Goal: Information Seeking & Learning: Learn about a topic

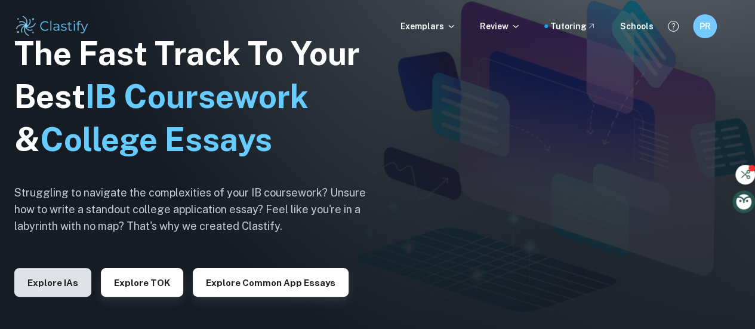
click at [69, 281] on button "Explore IAs" at bounding box center [52, 282] width 77 height 29
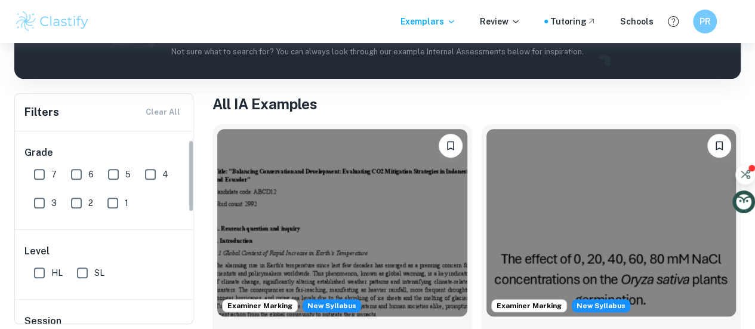
scroll to position [29, 0]
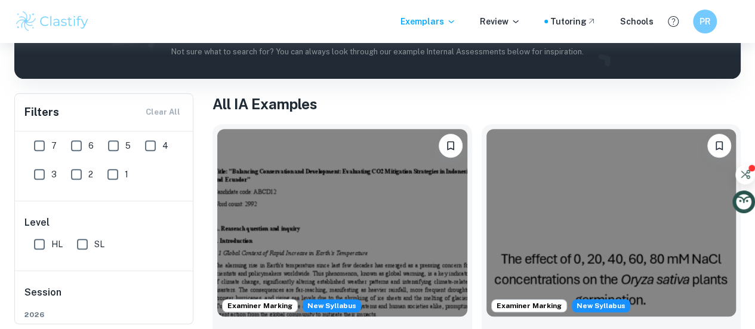
click at [74, 147] on input "6" at bounding box center [76, 146] width 24 height 24
checkbox input "true"
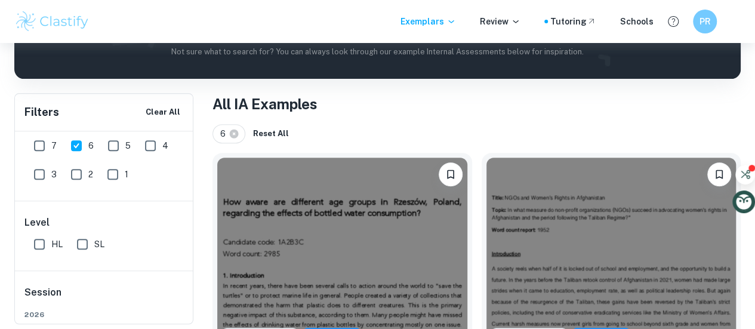
click at [115, 147] on input "5" at bounding box center [113, 146] width 24 height 24
checkbox input "true"
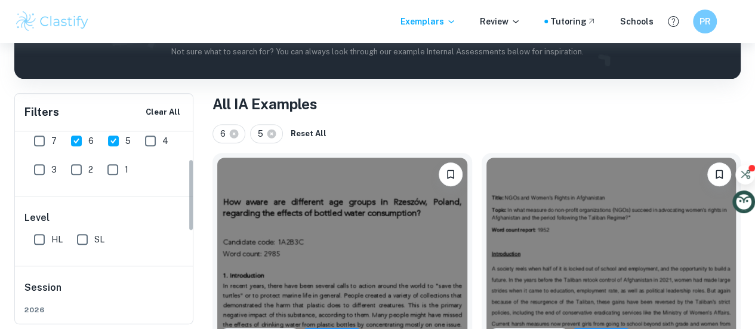
scroll to position [88, 0]
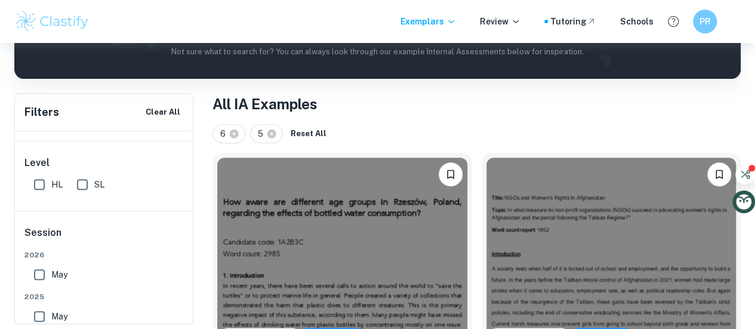
click at [78, 184] on input "SL" at bounding box center [82, 185] width 24 height 24
checkbox input "true"
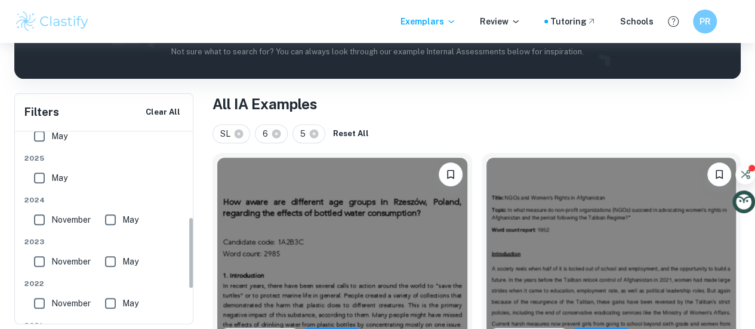
scroll to position [227, 0]
click at [39, 180] on input "May" at bounding box center [39, 177] width 24 height 24
checkbox input "true"
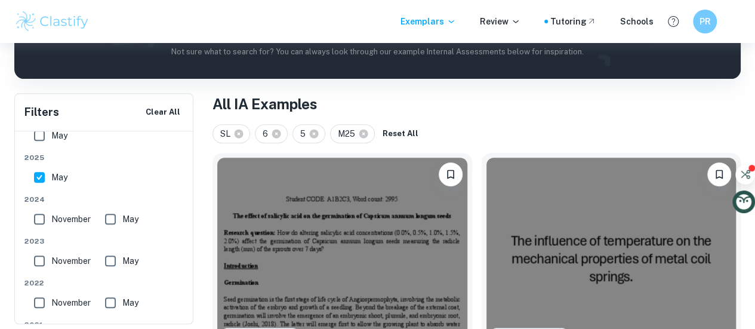
click at [42, 223] on input "November" at bounding box center [39, 219] width 24 height 24
checkbox input "true"
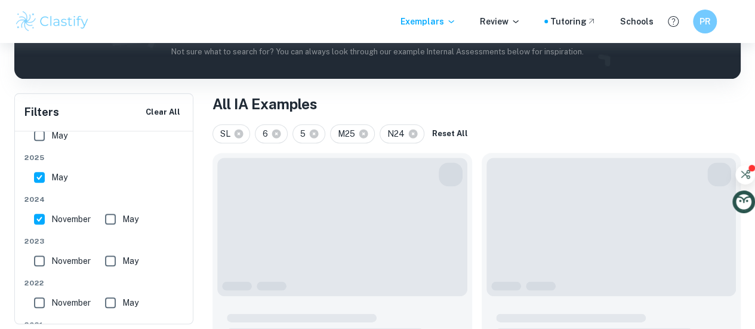
click at [115, 220] on input "May" at bounding box center [110, 219] width 24 height 24
checkbox input "true"
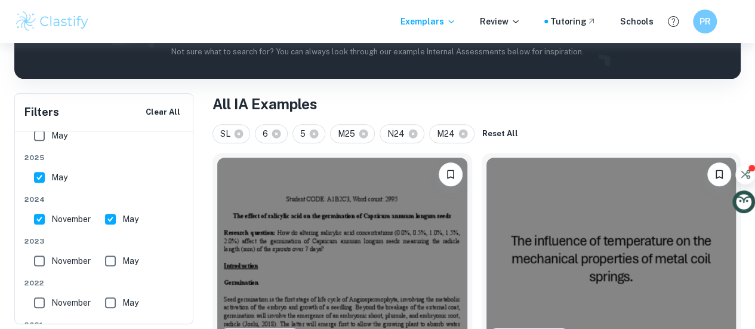
click at [37, 261] on input "November" at bounding box center [39, 261] width 24 height 24
checkbox input "true"
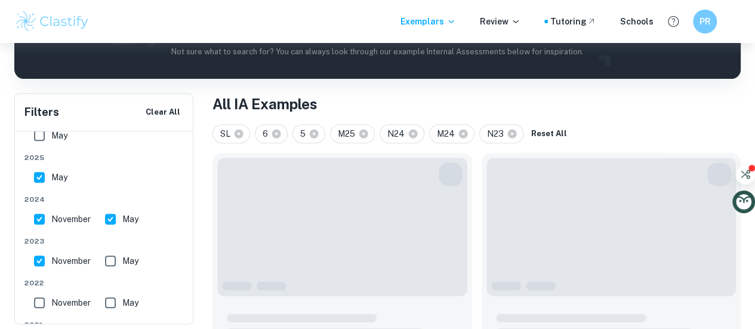
click at [115, 264] on input "May" at bounding box center [110, 261] width 24 height 24
checkbox input "true"
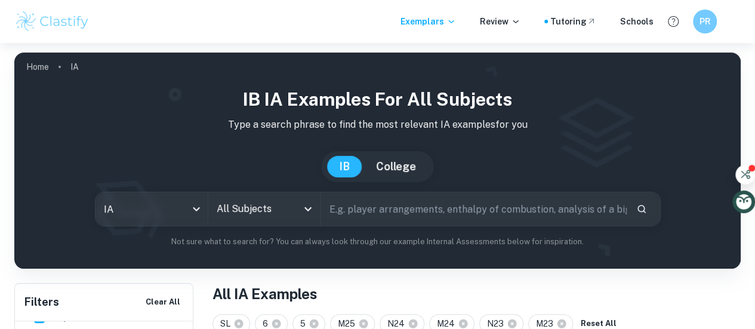
scroll to position [372, 0]
click at [448, 19] on p "Exemplars" at bounding box center [429, 21] width 56 height 13
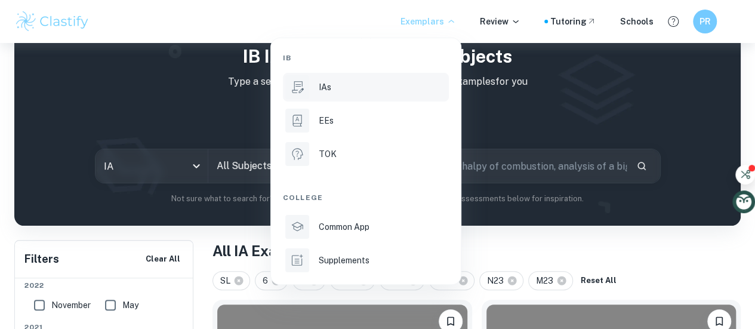
scroll to position [0, 0]
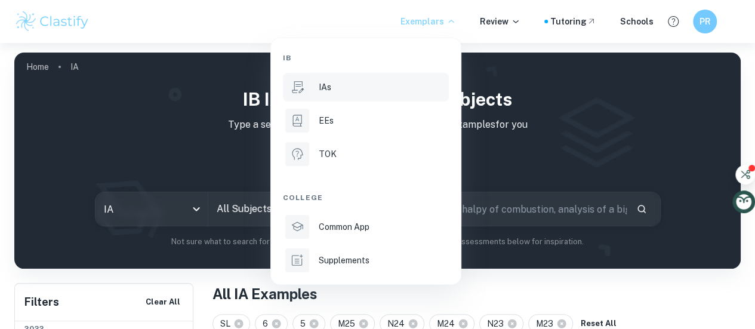
click at [583, 171] on div at bounding box center [377, 164] width 755 height 329
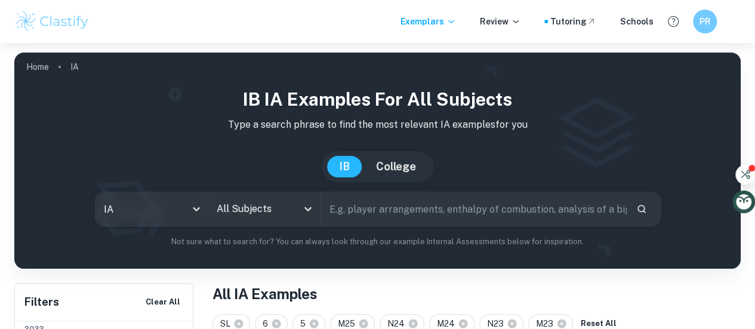
click at [312, 211] on icon "Open" at bounding box center [307, 209] width 7 height 4
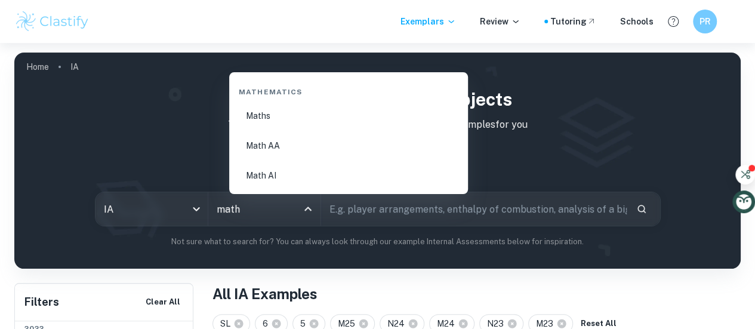
click at [297, 147] on li "Math AA" at bounding box center [348, 145] width 229 height 27
type input "Math AA"
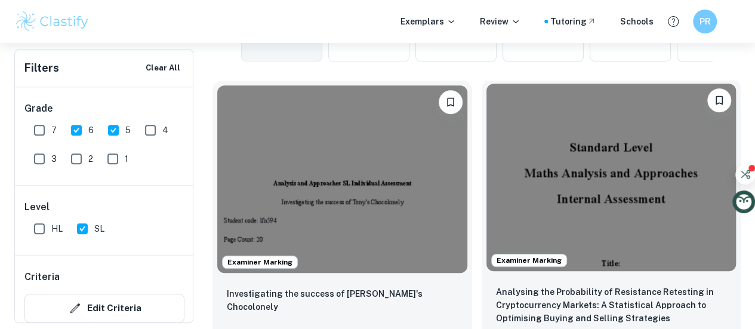
scroll to position [371, 0]
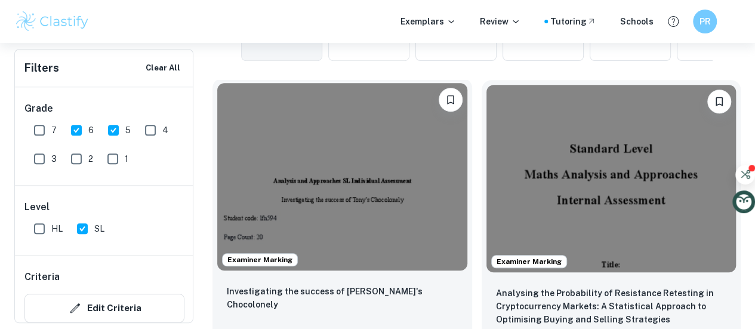
click at [328, 173] on img at bounding box center [342, 176] width 250 height 187
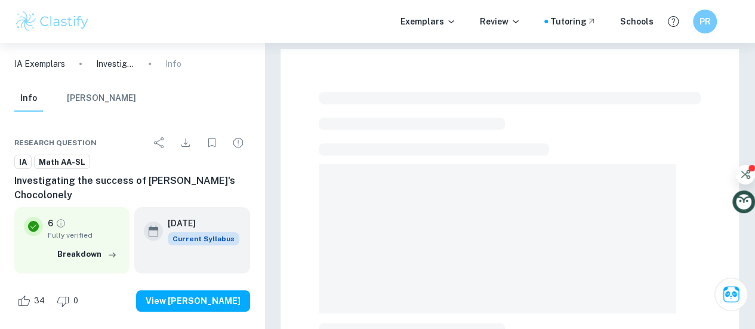
scroll to position [43, 0]
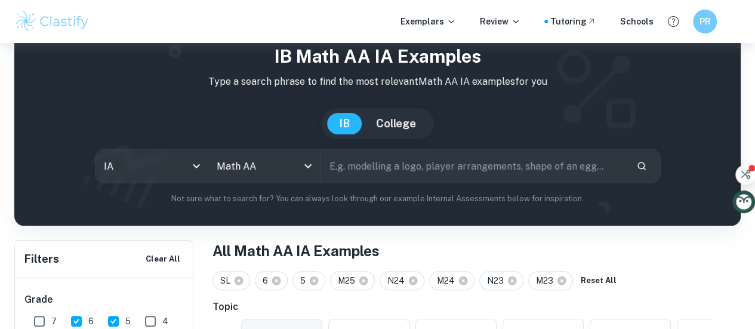
scroll to position [371, 0]
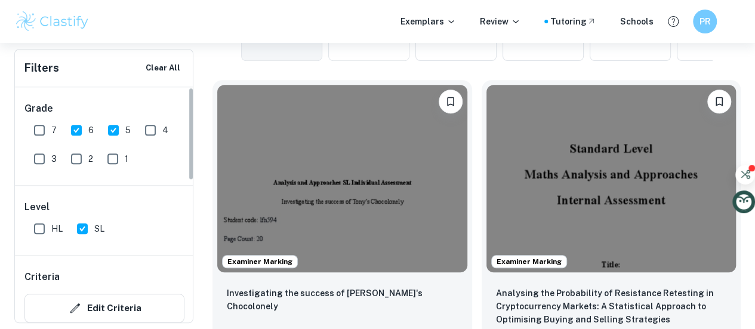
click at [113, 130] on input "5" at bounding box center [113, 130] width 24 height 24
checkbox input "false"
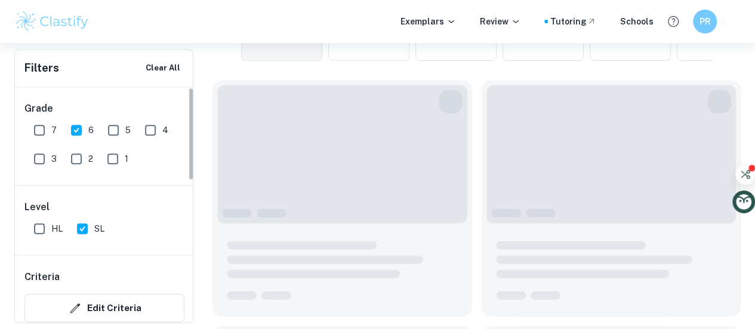
click at [39, 128] on input "7" at bounding box center [39, 130] width 24 height 24
checkbox input "true"
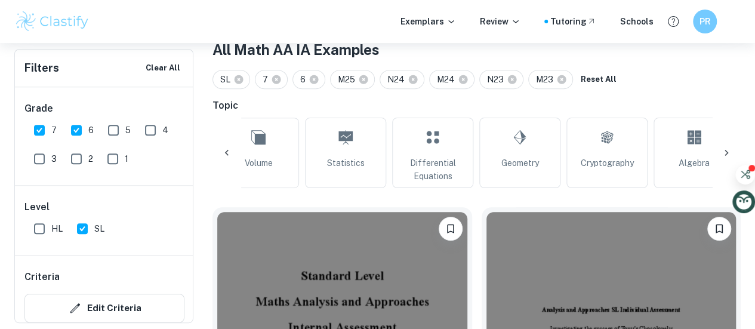
scroll to position [0, 770]
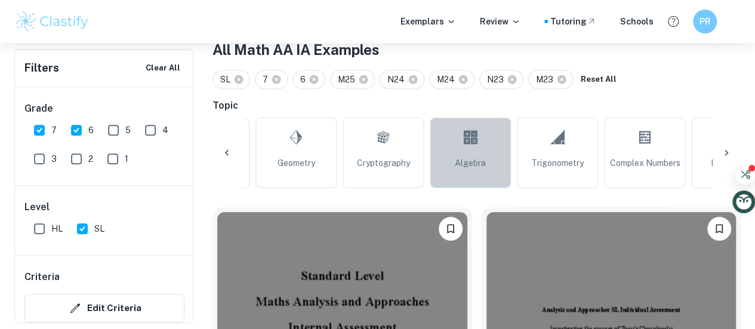
click at [479, 153] on link "Algebra" at bounding box center [470, 153] width 81 height 70
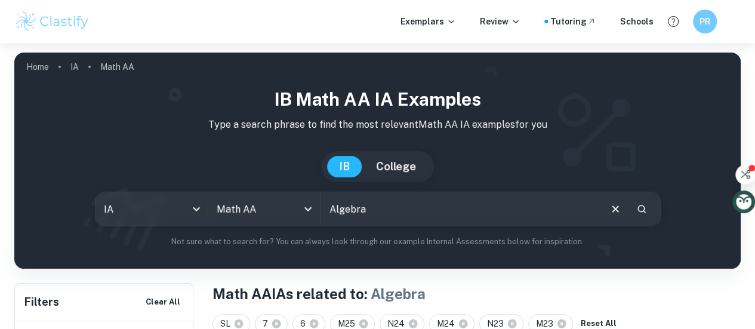
scroll to position [93, 0]
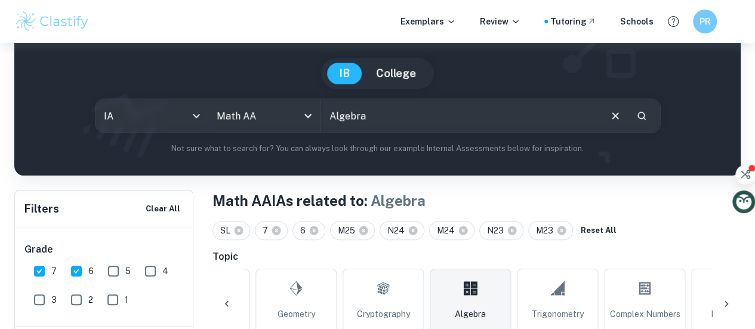
click at [440, 115] on input "Algebra" at bounding box center [460, 115] width 278 height 33
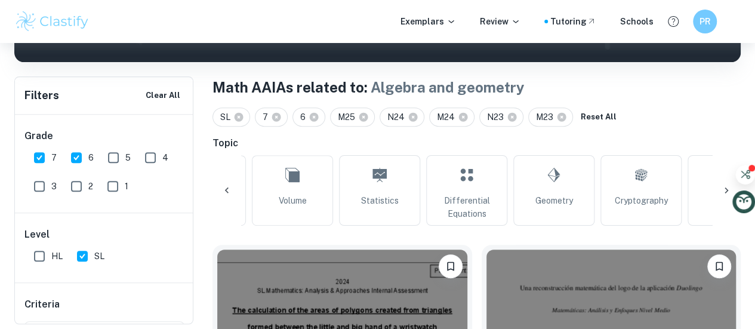
scroll to position [0, 515]
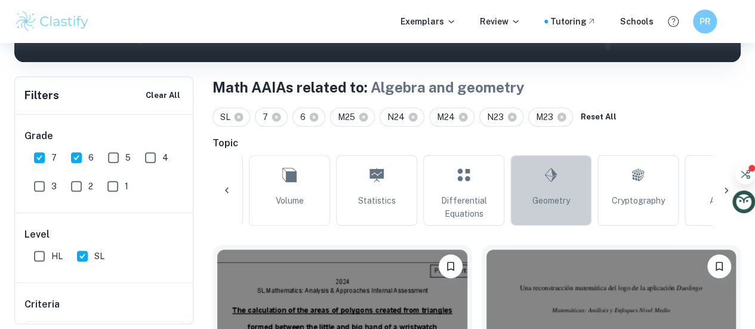
click at [549, 189] on link "Geometry" at bounding box center [550, 190] width 81 height 70
type input "Geometry"
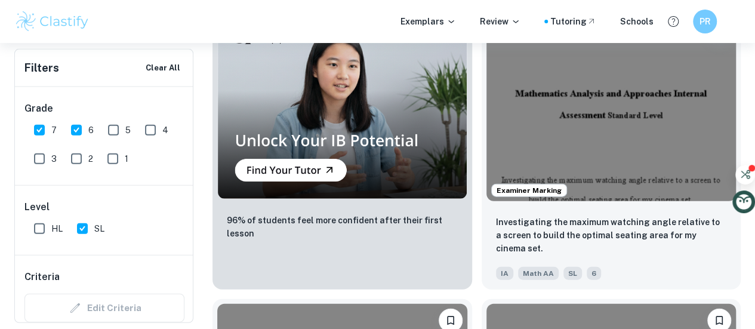
scroll to position [1313, 0]
